Goal: Communication & Community: Answer question/provide support

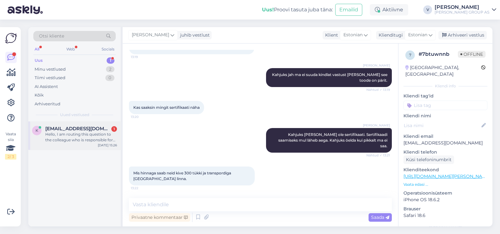
click at [73, 136] on div "Hello, I am routing this question to the colleague who is responsible for this …" at bounding box center [81, 136] width 72 height 11
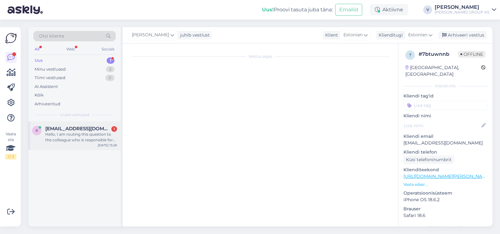
scroll to position [13, 0]
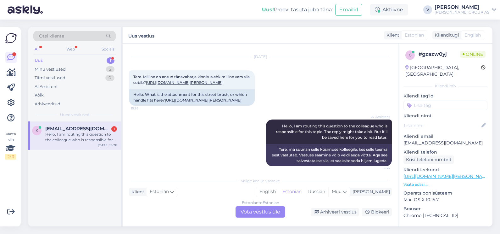
click at [269, 217] on div "Estonian to Estonian Võta vestlus üle" at bounding box center [261, 211] width 50 height 11
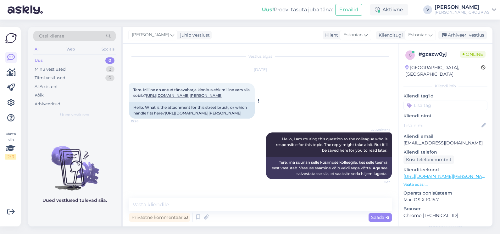
drag, startPoint x: 170, startPoint y: 98, endPoint x: 131, endPoint y: 84, distance: 41.3
click at [131, 84] on div "Tere. Milline on antud tänavaharja kinnitus ehk milline vars siia sobib? [URL][…" at bounding box center [192, 92] width 126 height 19
copy span "Tere. Milline on antud tänavaharja kinnitus ehk milline vars siia sobib? [URL][…"
click at [172, 115] on link "[URL][DOMAIN_NAME][PERSON_NAME]" at bounding box center [203, 112] width 77 height 5
click at [176, 208] on textarea at bounding box center [260, 204] width 263 height 13
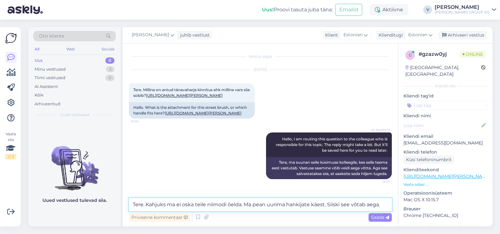
paste textarea "TÄNAVAHARI PUNANE 40 CM” [PERSON_NAME]/ots meenutab tüüpilist metalse sise-keer…"
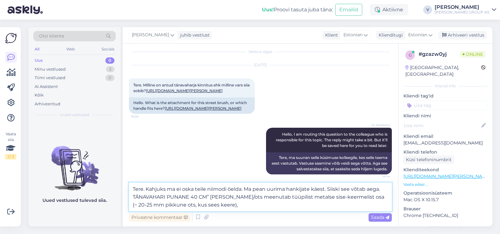
click at [248, 206] on textarea "Tere. Kahjuks ma ei oska teile niimodi öelda. Ma pean uurima hankijate käest. S…" at bounding box center [260, 196] width 263 height 29
click at [217, 204] on textarea "Tere. Kahjuks ma ei oska teile niimodi öelda. Ma pean uurima hankijate käest. S…" at bounding box center [260, 196] width 263 height 29
click at [218, 205] on textarea "Tere. Kahjuks ma ei oska teile niimodi öelda. Ma pean uurima hankijate käest. S…" at bounding box center [260, 196] width 263 height 29
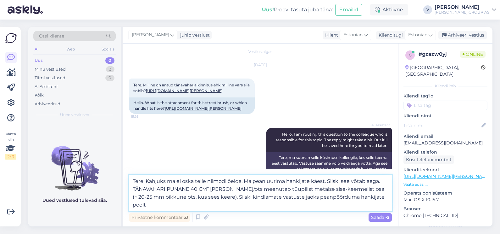
type textarea "Tere. Kahjuks ma ei oska teile niimodi öelda. Ma pean uurima hankijate käest. S…"
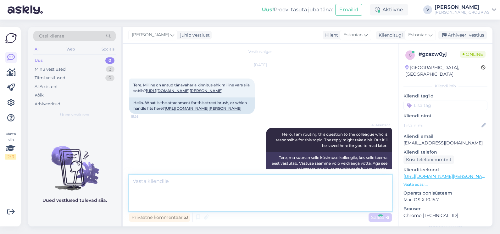
scroll to position [60, 0]
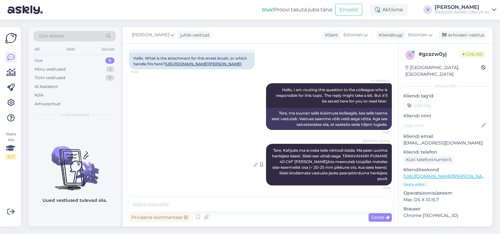
click at [254, 166] on icon at bounding box center [256, 164] width 4 height 4
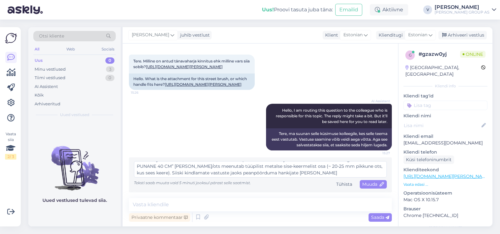
scroll to position [11, 0]
type textarea "Tere. Kahjuks ma ei oska teile niimodi öelda. Ma pean uurima hankijate käest. S…"
click at [363, 183] on span "Muuda" at bounding box center [374, 184] width 22 height 6
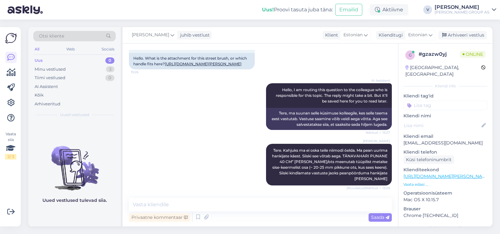
scroll to position [93, 0]
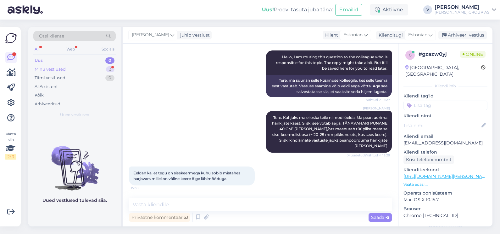
click at [70, 68] on div "Minu vestlused 3" at bounding box center [74, 69] width 82 height 9
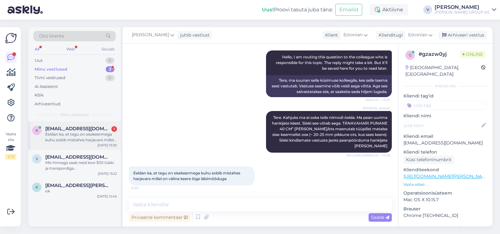
click at [76, 144] on div "k [EMAIL_ADDRESS][DOMAIN_NAME] 1 Eeldan ka, et tegu on sisekeermega kuhu sobib …" at bounding box center [74, 135] width 93 height 28
click at [151, 205] on textarea at bounding box center [260, 204] width 263 height 13
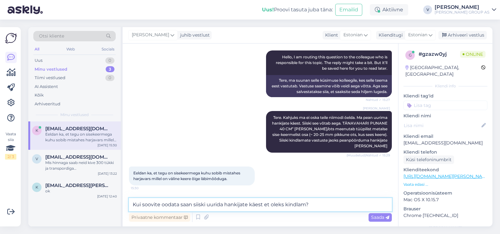
type textarea "Kui soovite oodata saan siiski uurida hankijate käest et oleks kindlam?"
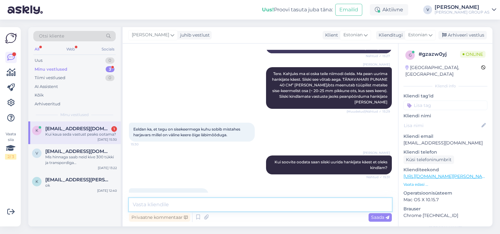
scroll to position [153, 0]
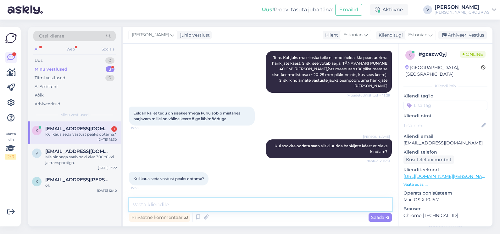
click at [183, 203] on textarea at bounding box center [260, 204] width 263 height 13
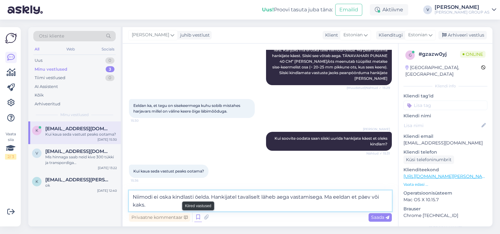
type textarea "Niimodi ei oska kindlasti öelda. Hankijatel tavaliselt läheb aega vastamisega. …"
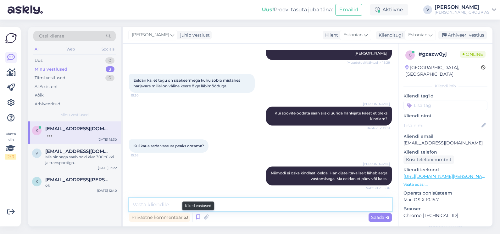
scroll to position [218, 0]
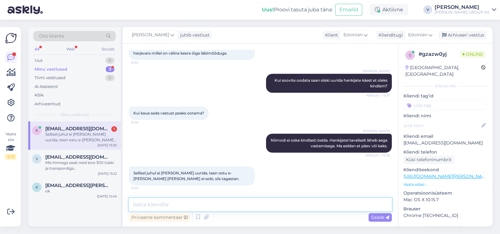
click at [179, 200] on textarea at bounding box center [260, 204] width 263 height 13
type textarea "Teeme nii."
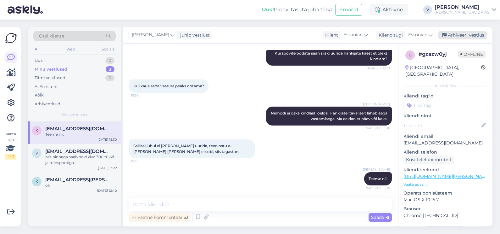
click at [464, 34] on div "Arhiveeri vestlus" at bounding box center [463, 35] width 48 height 8
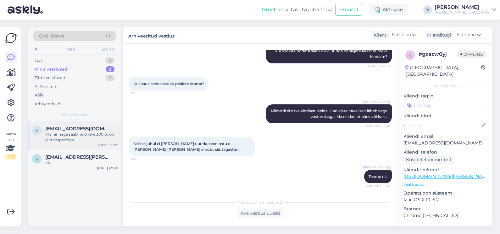
click at [77, 135] on div "Mis hinnaga saab neid kive 300 tükki ja transpordiga [GEOGRAPHIC_DATA] linna." at bounding box center [81, 136] width 72 height 11
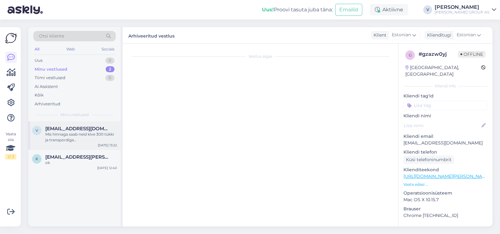
scroll to position [396, 0]
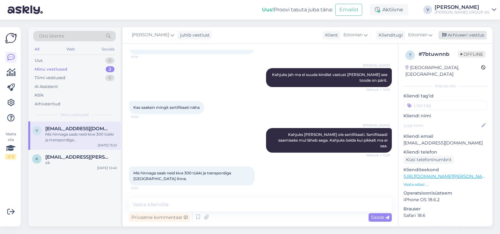
click at [479, 34] on div "Arhiveeri vestlus" at bounding box center [463, 35] width 48 height 8
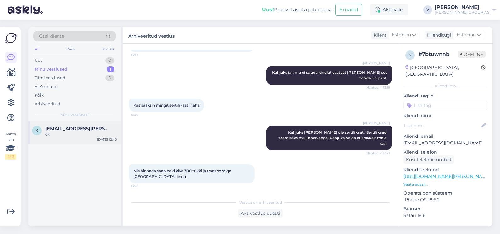
click at [70, 126] on span "[EMAIL_ADDRESS][PERSON_NAME][DOMAIN_NAME]" at bounding box center [77, 129] width 65 height 6
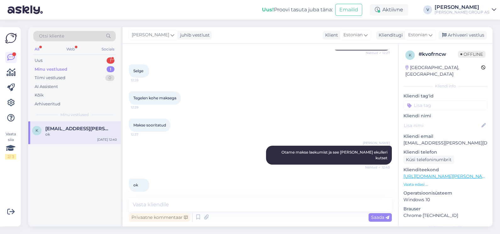
click at [82, 55] on div "Otsi kliente All Web Socials Uus 1 Minu vestlused 1 Tiimi vestlused 0 AI Assist…" at bounding box center [74, 74] width 93 height 94
click at [83, 59] on div "Uus 1" at bounding box center [74, 60] width 82 height 9
click at [84, 135] on div "благодарю" at bounding box center [81, 134] width 72 height 6
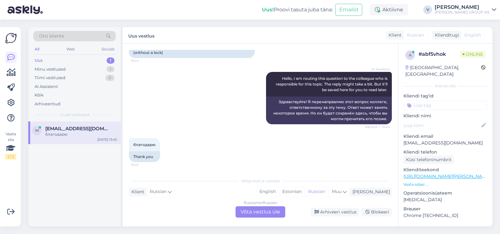
drag, startPoint x: 167, startPoint y: 140, endPoint x: 166, endPoint y: 123, distance: 16.8
click at [166, 123] on div "Vestlus algas [DATE] здравствуйте, меня интересуют дверные ручки для межкомнатн…" at bounding box center [263, 109] width 269 height 119
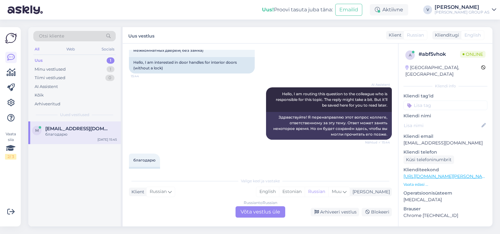
scroll to position [21, 0]
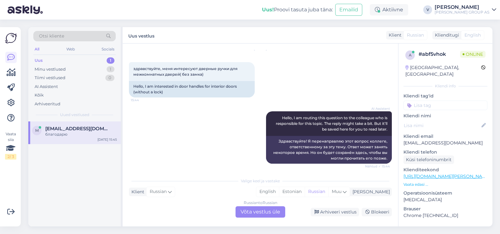
click at [326, 94] on div "[DATE] здравствуйте, меня интересуют дверные ручки для межкомнатных дверей( без…" at bounding box center [260, 73] width 263 height 62
click at [264, 211] on div "Russian to Russian Võta vestlus üle" at bounding box center [261, 211] width 50 height 11
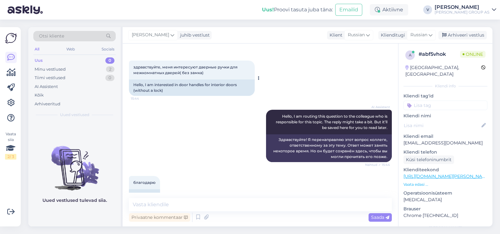
scroll to position [0, 0]
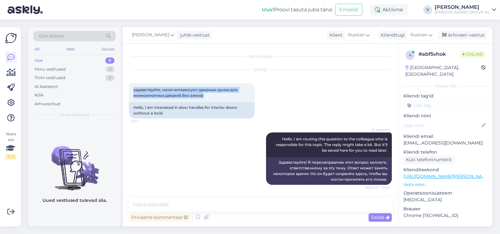
drag, startPoint x: 210, startPoint y: 98, endPoint x: 132, endPoint y: 82, distance: 79.3
click at [132, 82] on div "[DATE] здравствуйте, меня интересуют дверные ручки для межкомнатных дверей( без…" at bounding box center [260, 94] width 263 height 62
copy span "здравствуйте, меня интересуют дверные ручки для межкомнатных дверей( без замка)"
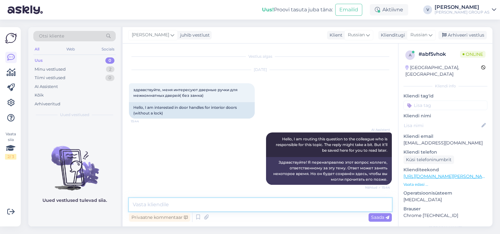
click at [161, 204] on textarea at bounding box center [260, 204] width 263 height 13
type textarea "з"
type textarea "Здравствуйте"
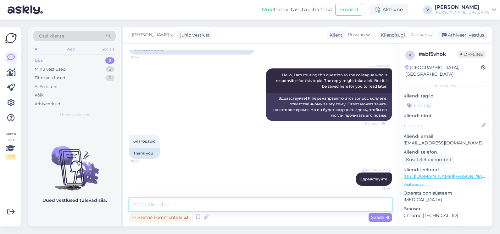
paste textarea "[URL][DOMAIN_NAME][PERSON_NAME][DOMAIN_NAME]"
type textarea "[URL][DOMAIN_NAME][PERSON_NAME][DOMAIN_NAME]"
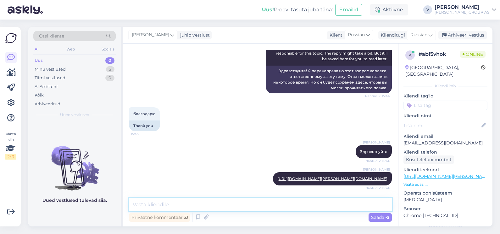
paste textarea "[URL][DOMAIN_NAME][PERSON_NAME][DOMAIN_NAME]"
type textarea "[URL][DOMAIN_NAME][PERSON_NAME][DOMAIN_NAME]"
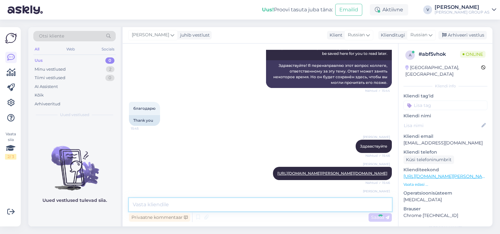
scroll to position [129, 0]
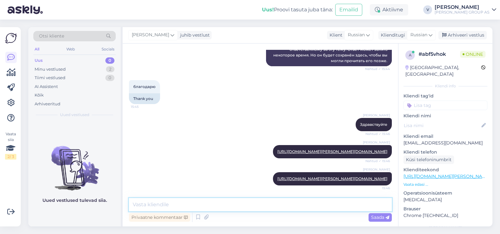
click at [189, 200] on textarea at bounding box center [260, 204] width 263 height 13
type textarea "К сожалению больше вариантов нет. Остальные только одиночные"
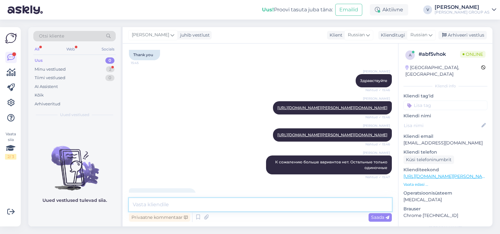
scroll to position [189, 0]
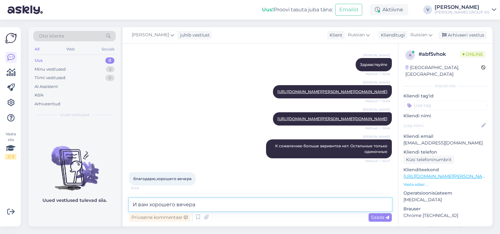
type textarea "И вам хорошего вечера"
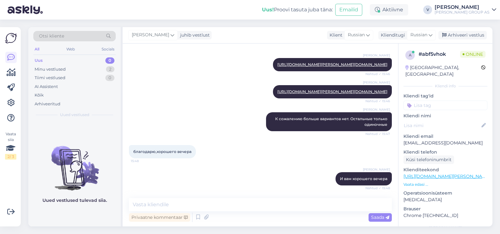
click at [170, 156] on div "благодарю,хорошего вечера 15:48" at bounding box center [162, 151] width 67 height 13
click at [409, 10] on div "Aktiivne" at bounding box center [389, 9] width 38 height 11
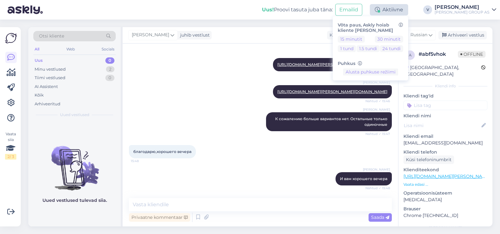
click at [409, 10] on div "Aktiivne" at bounding box center [389, 9] width 38 height 11
